Goal: Task Accomplishment & Management: Use online tool/utility

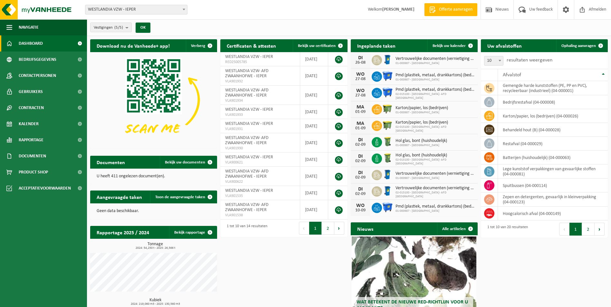
click at [129, 9] on span "WESTLANDIA VZW - IEPER" at bounding box center [136, 9] width 102 height 9
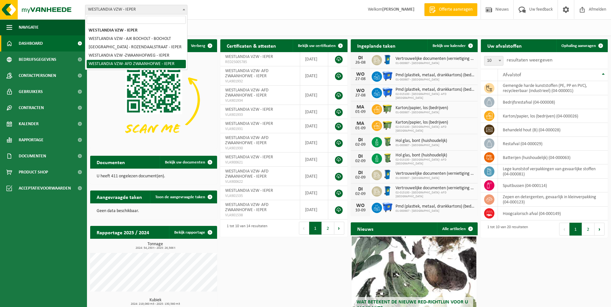
select select "7905"
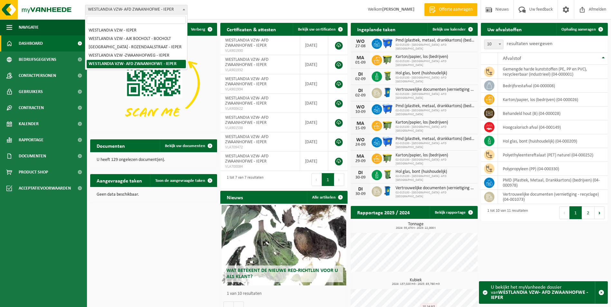
click at [184, 10] on b at bounding box center [184, 10] width 3 height 2
click at [573, 30] on span "Ophaling aanvragen" at bounding box center [578, 29] width 34 height 4
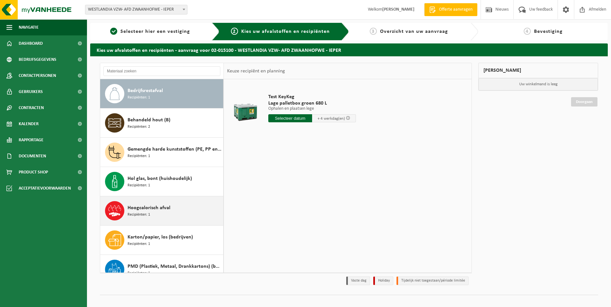
click at [144, 213] on span "Recipiënten: 1" at bounding box center [138, 215] width 23 height 6
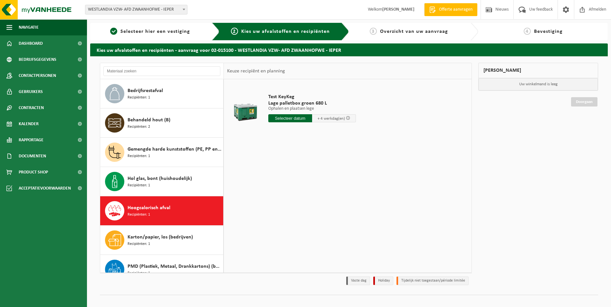
scroll to position [99, 0]
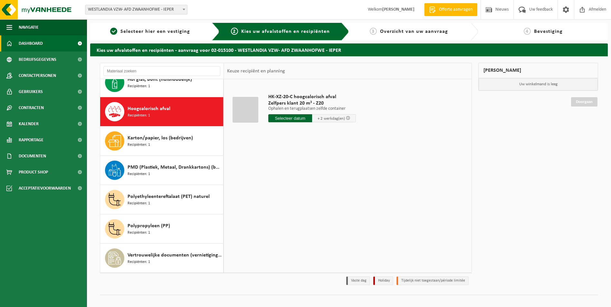
click at [33, 42] on span "Dashboard" at bounding box center [31, 43] width 24 height 16
